Goal: Task Accomplishment & Management: Manage account settings

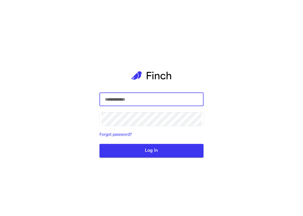
click at [150, 102] on input "text" at bounding box center [151, 99] width 100 height 14
type input "**********"
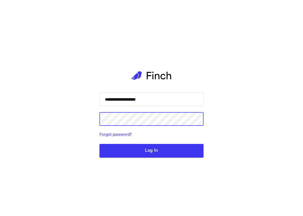
click at [99, 144] on button "Log In" at bounding box center [151, 151] width 104 height 14
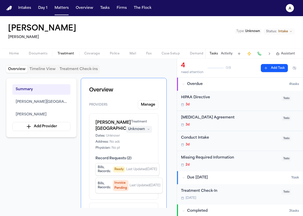
click at [218, 32] on div "Ethan Gumabay Hecht Type : Unknown Status: Intake" at bounding box center [151, 32] width 303 height 32
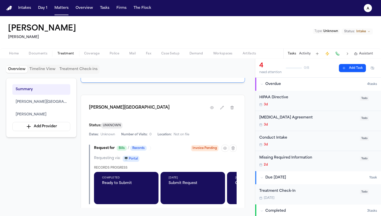
scroll to position [171, 0]
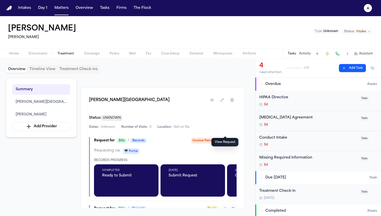
click at [225, 139] on icon "button" at bounding box center [225, 141] width 4 height 4
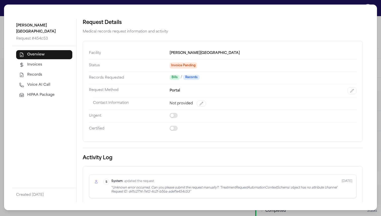
click at [44, 93] on span "HIPAA Package" at bounding box center [40, 95] width 27 height 5
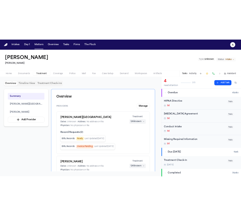
scroll to position [159, 0]
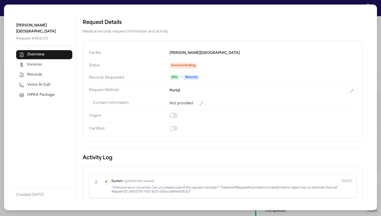
click at [44, 93] on span "HIPAA Package" at bounding box center [40, 95] width 27 height 5
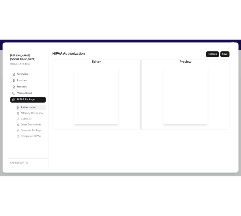
scroll to position [169, 0]
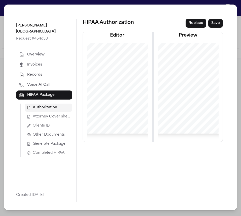
click at [41, 105] on span "Authorization" at bounding box center [45, 107] width 24 height 5
click at [40, 114] on span "Attorney Cover sheet" at bounding box center [52, 116] width 38 height 5
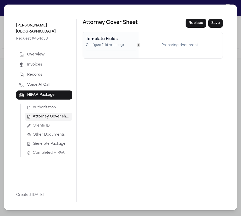
click at [38, 123] on span "Clients ID" at bounding box center [41, 125] width 17 height 5
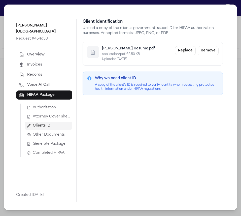
click at [37, 132] on span "Other Documents" at bounding box center [49, 134] width 32 height 5
